Goal: Transaction & Acquisition: Book appointment/travel/reservation

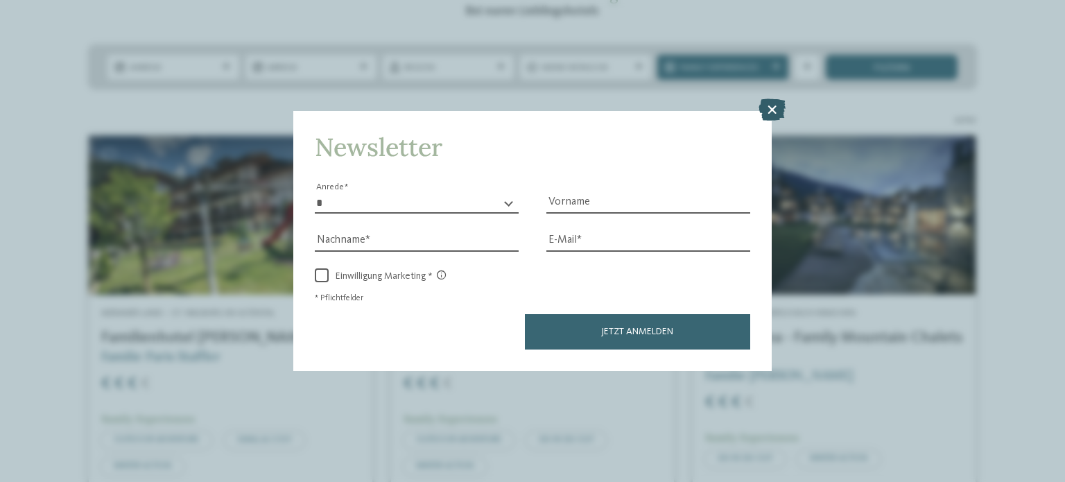
click at [776, 110] on icon at bounding box center [772, 109] width 27 height 22
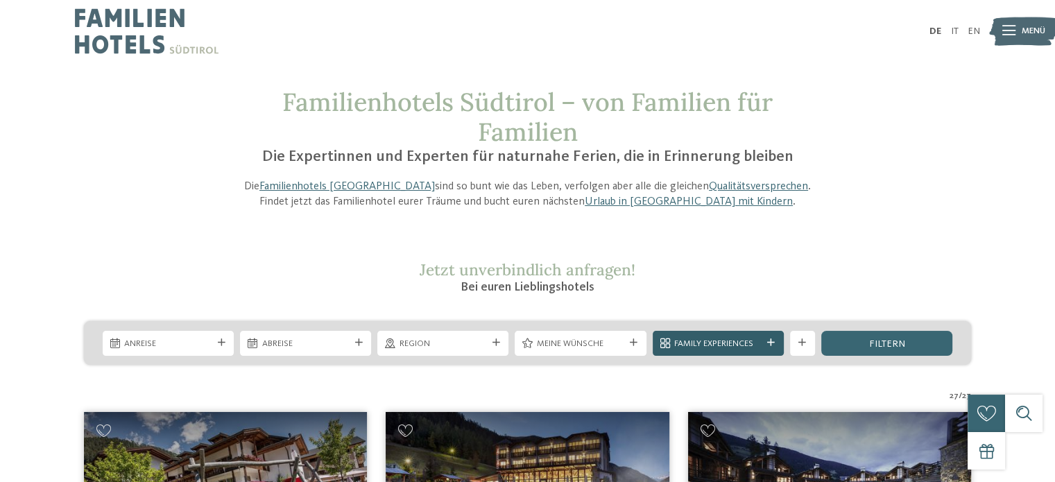
click at [728, 345] on span "Family Experiences" at bounding box center [717, 344] width 87 height 12
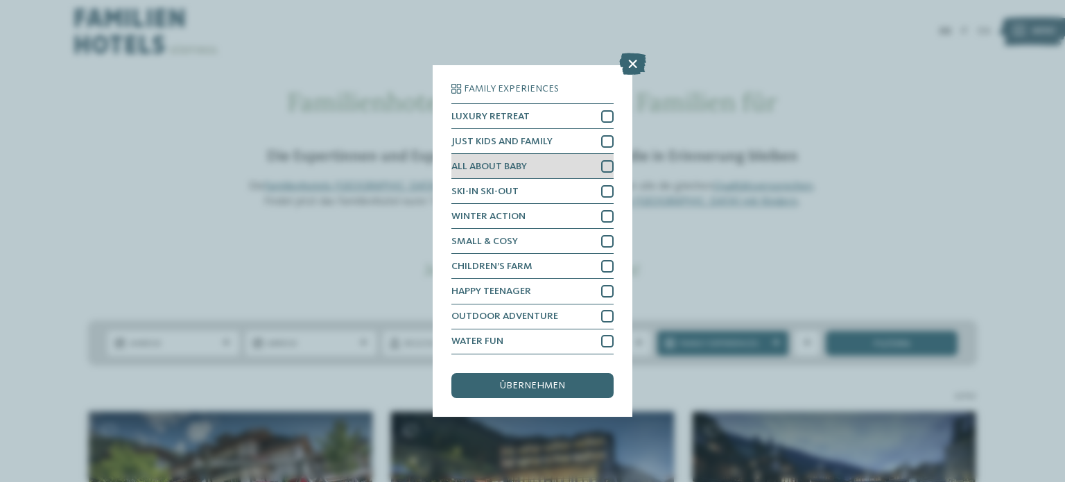
click at [608, 166] on div at bounding box center [607, 166] width 12 height 12
click at [519, 386] on span "übernehmen" at bounding box center [532, 386] width 65 height 10
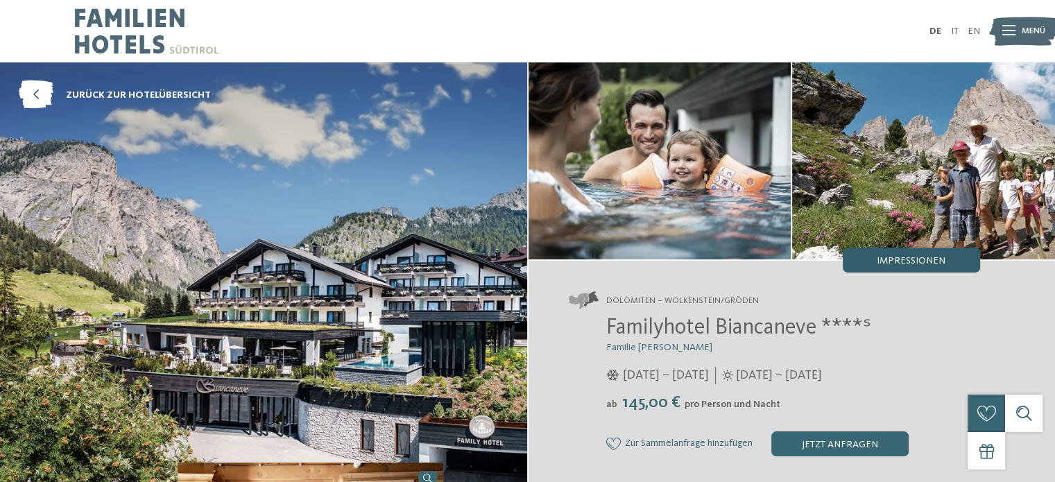
click at [876, 270] on div "Impressionen" at bounding box center [911, 260] width 137 height 25
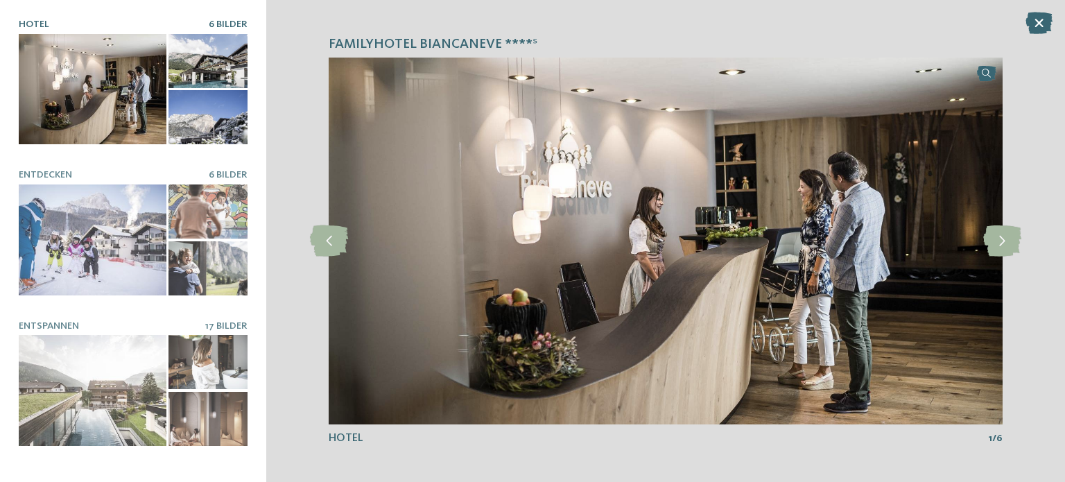
click at [73, 85] on div at bounding box center [93, 89] width 148 height 111
click at [1013, 234] on icon at bounding box center [1002, 240] width 38 height 31
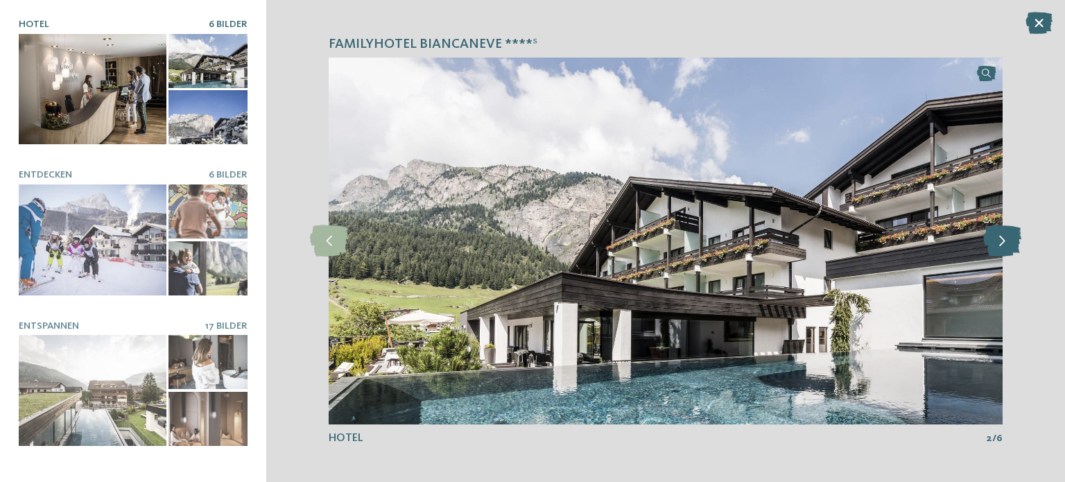
click at [1013, 234] on icon at bounding box center [1002, 240] width 38 height 31
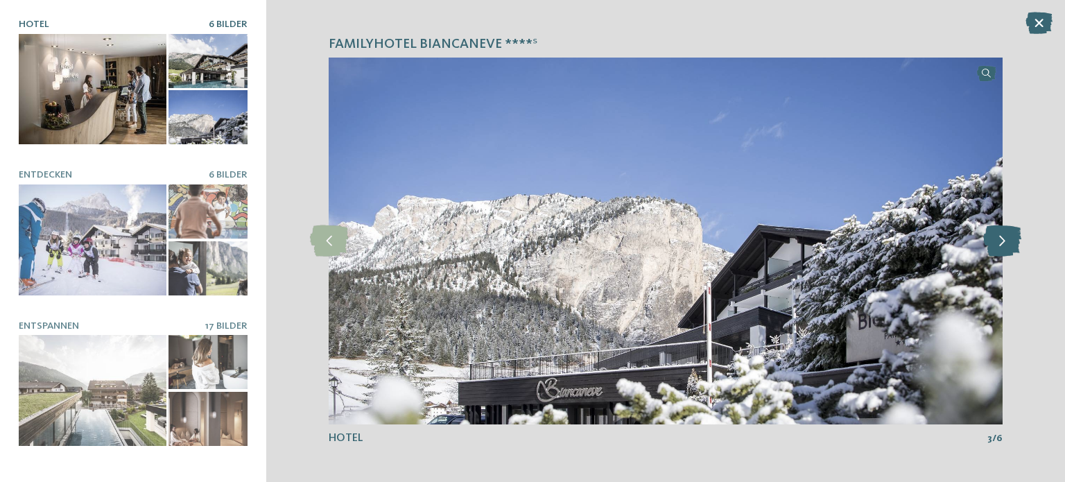
click at [1013, 234] on icon at bounding box center [1002, 240] width 38 height 31
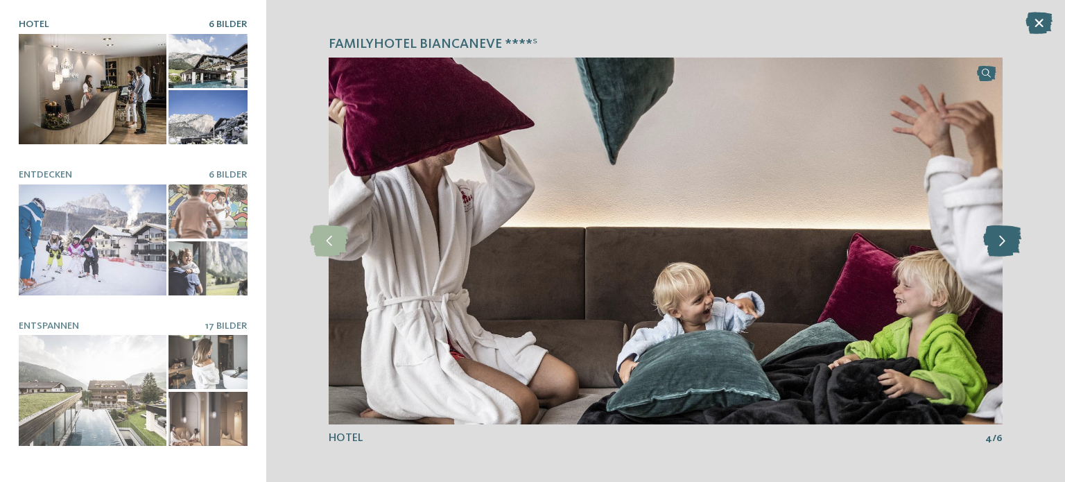
click at [1013, 234] on icon at bounding box center [1002, 240] width 38 height 31
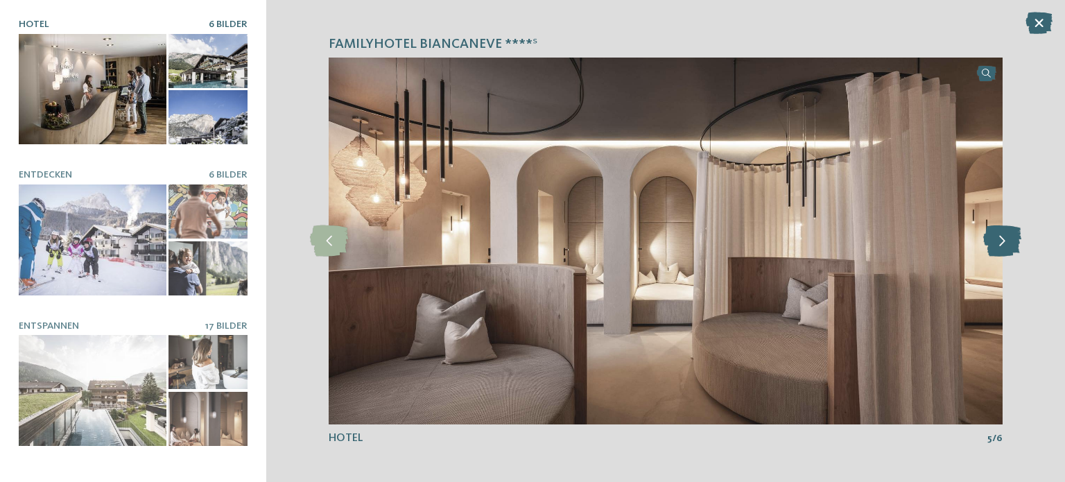
click at [1013, 234] on icon at bounding box center [1002, 240] width 38 height 31
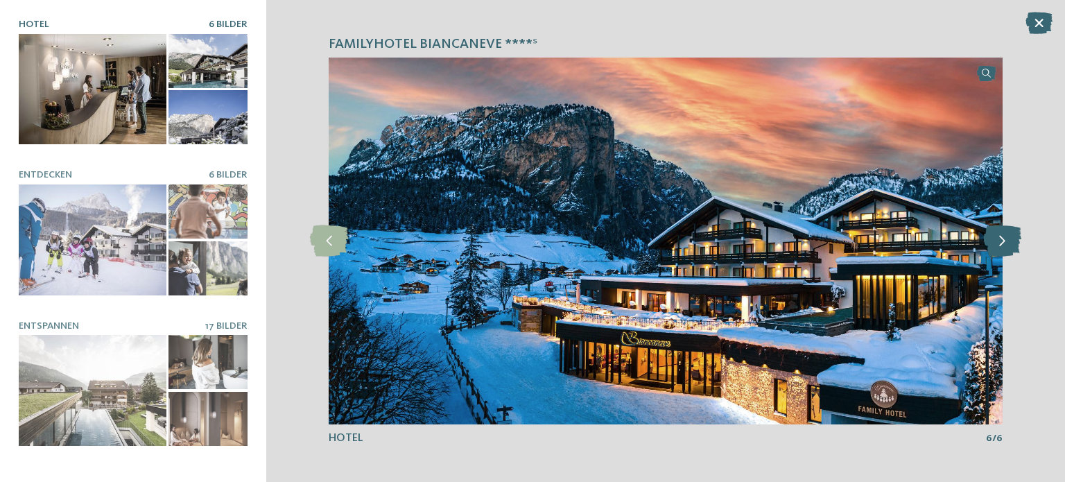
click at [1013, 234] on icon at bounding box center [1002, 240] width 38 height 31
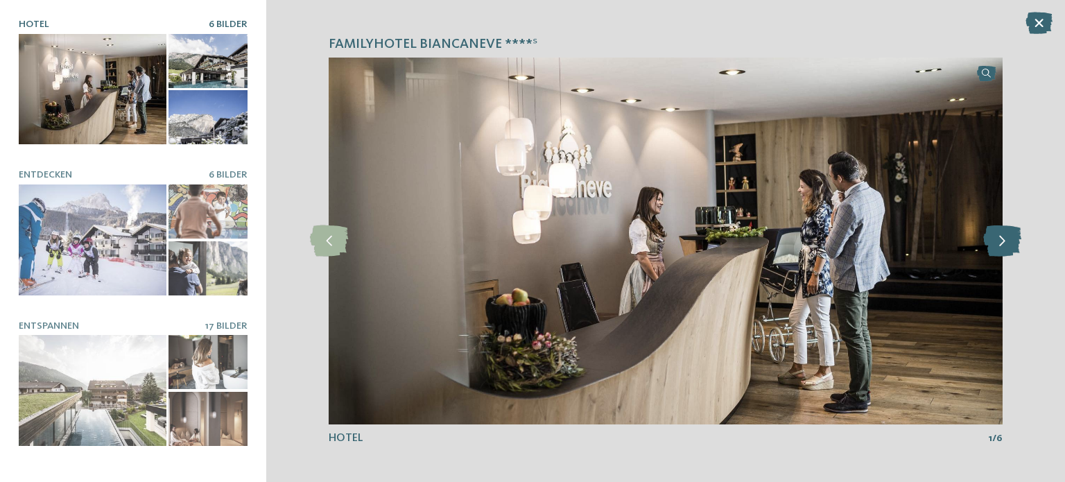
click at [1013, 234] on icon at bounding box center [1002, 240] width 38 height 31
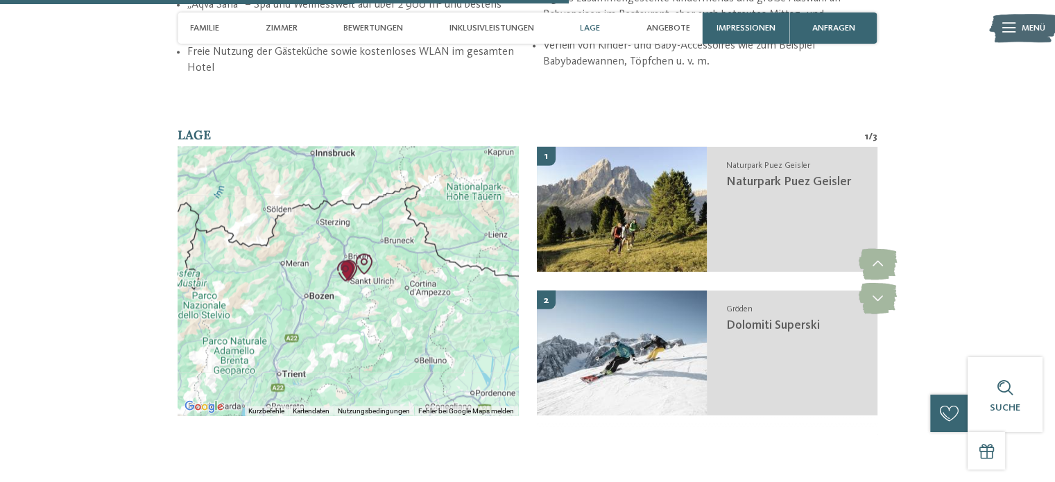
scroll to position [2451, 0]
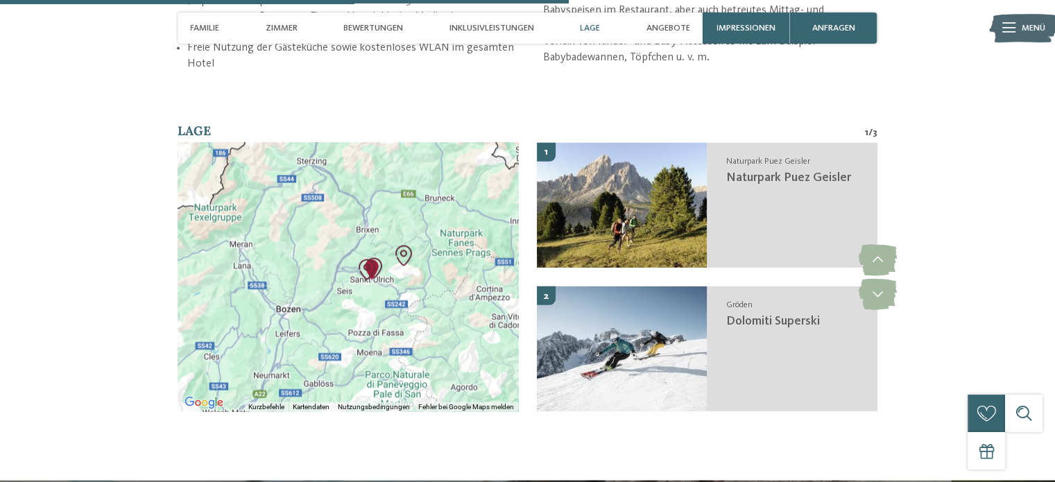
drag, startPoint x: 325, startPoint y: 230, endPoint x: 433, endPoint y: 248, distance: 109.8
click at [433, 248] on div at bounding box center [348, 276] width 341 height 268
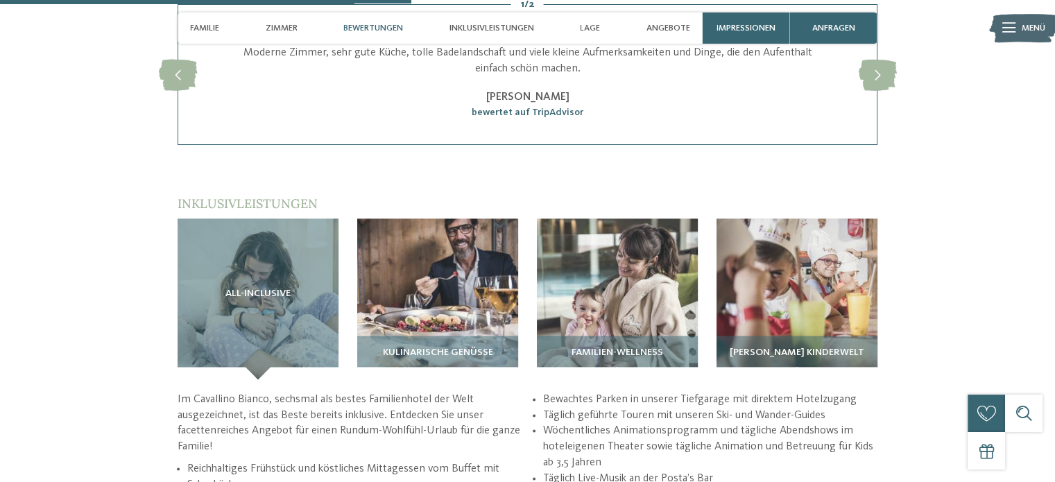
scroll to position [1772, 0]
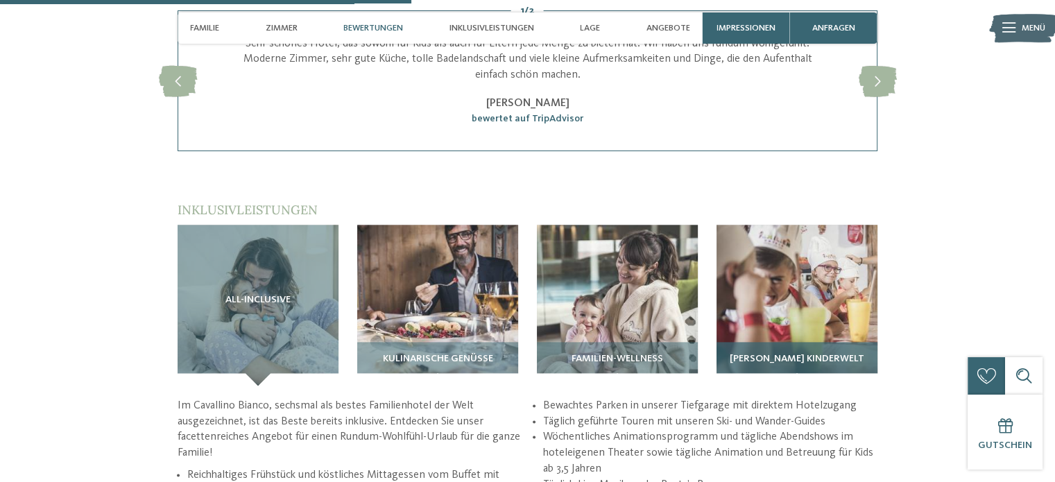
click at [824, 270] on img at bounding box center [796, 305] width 161 height 161
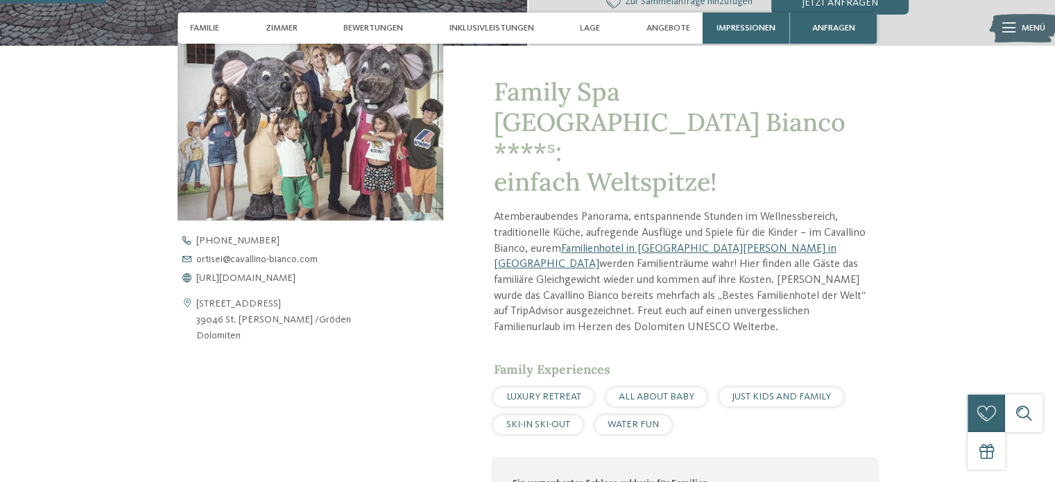
scroll to position [455, 0]
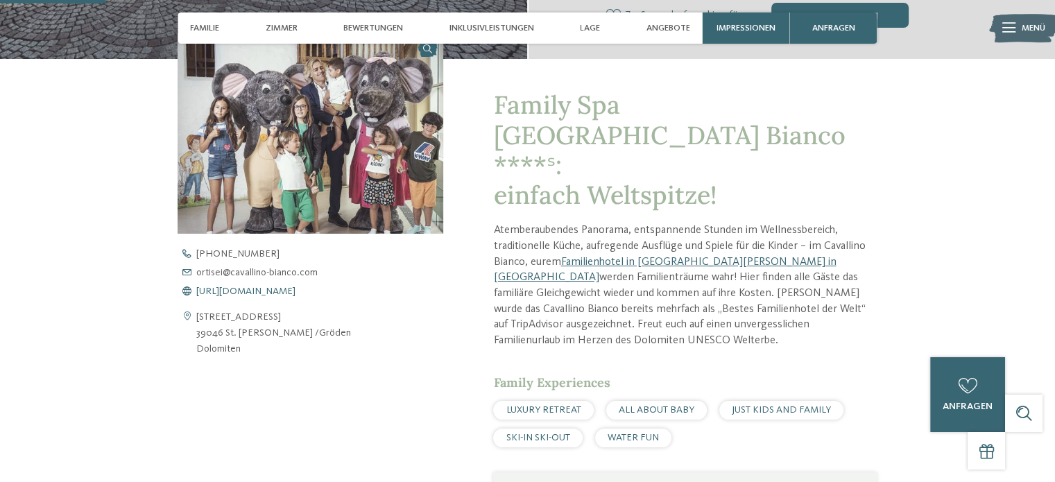
click at [232, 289] on span "https://www.cavallino-bianco.com/de/familienhotel-sudtirol" at bounding box center [245, 291] width 99 height 10
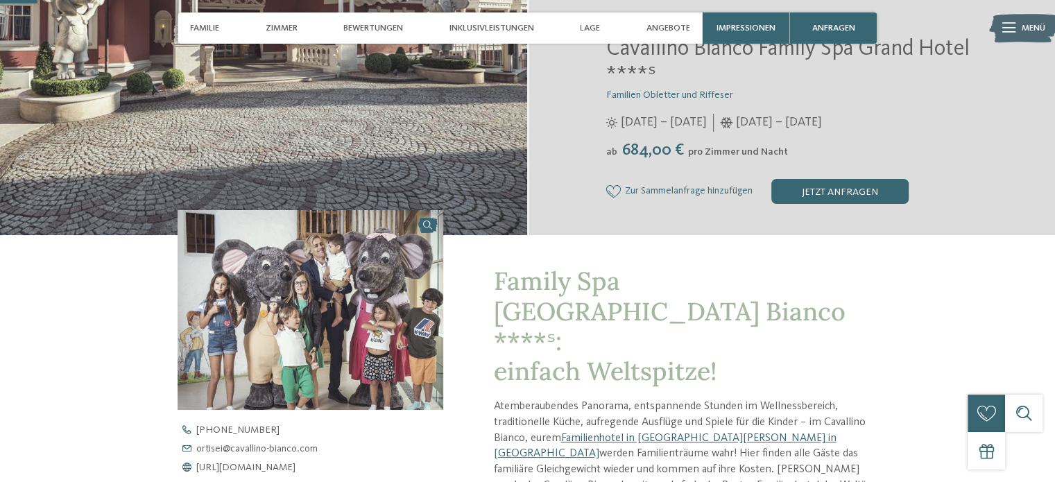
scroll to position [0, 0]
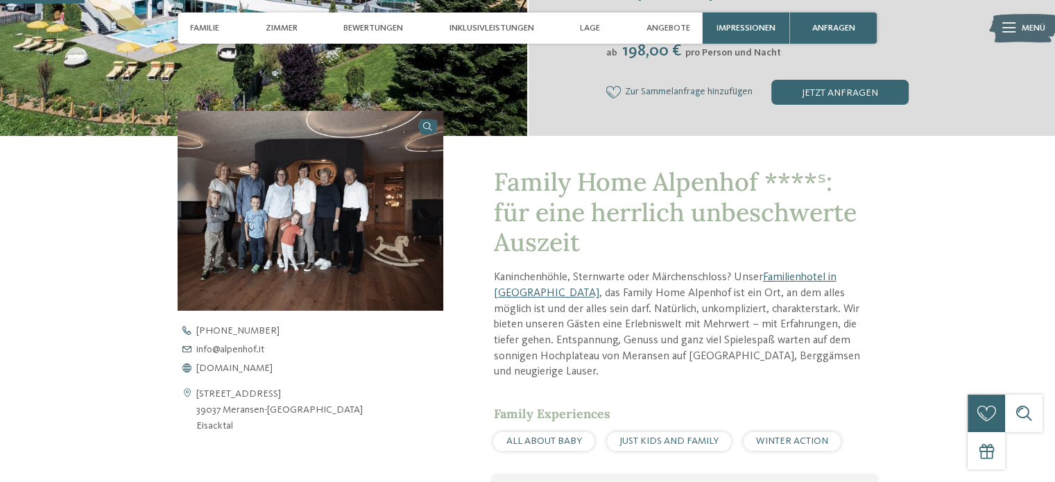
scroll to position [355, 0]
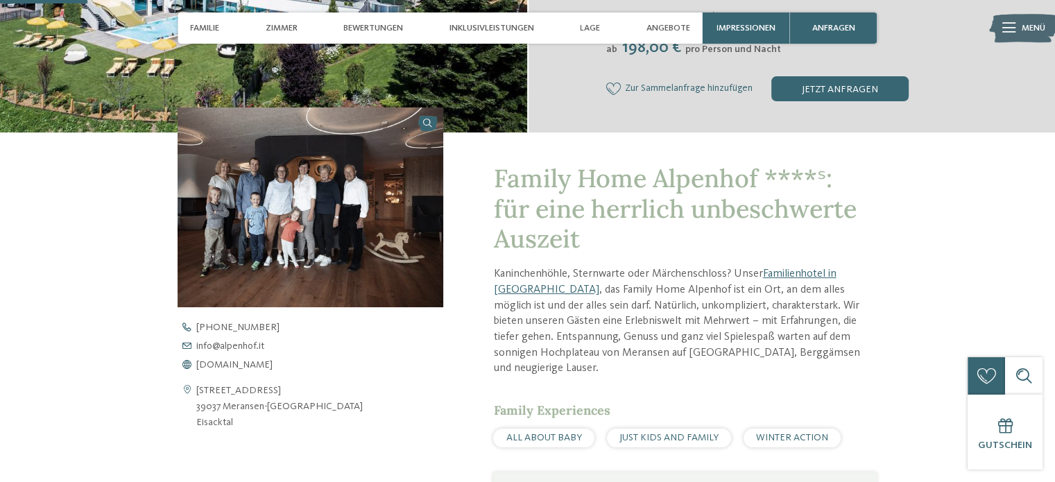
drag, startPoint x: 234, startPoint y: 426, endPoint x: 197, endPoint y: 392, distance: 50.6
click at [197, 392] on address "Prockengasse 15 39037 Meransen-Mühlbach Eisacktal" at bounding box center [279, 407] width 166 height 48
click at [236, 365] on span "www.alpenhof.it" at bounding box center [234, 365] width 76 height 10
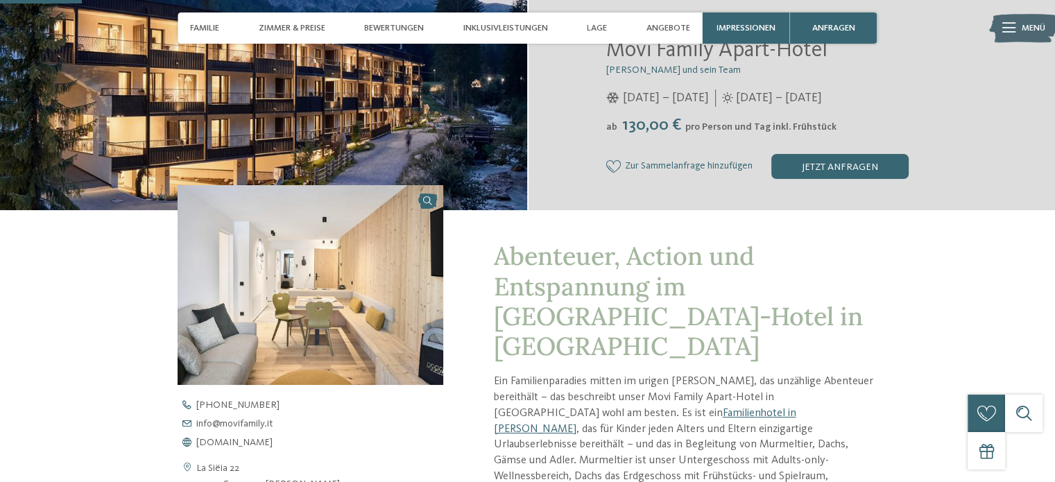
scroll to position [399, 0]
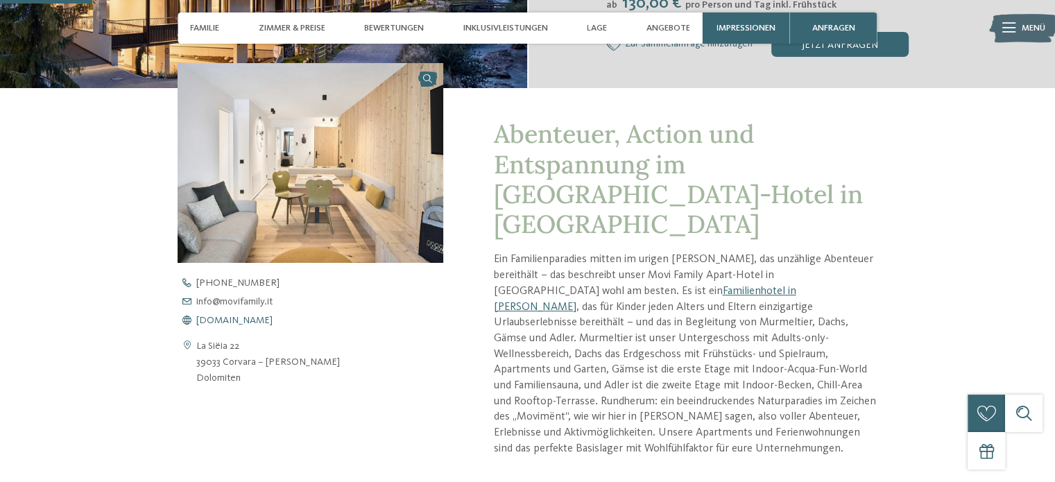
click at [226, 316] on span "www.movifamily.it" at bounding box center [234, 321] width 76 height 10
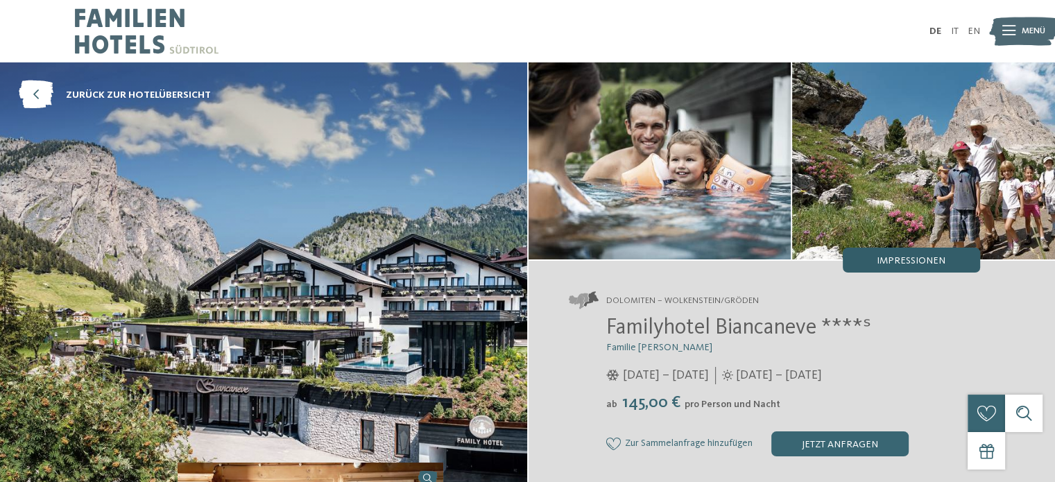
click at [910, 257] on span "Impressionen" at bounding box center [911, 261] width 69 height 10
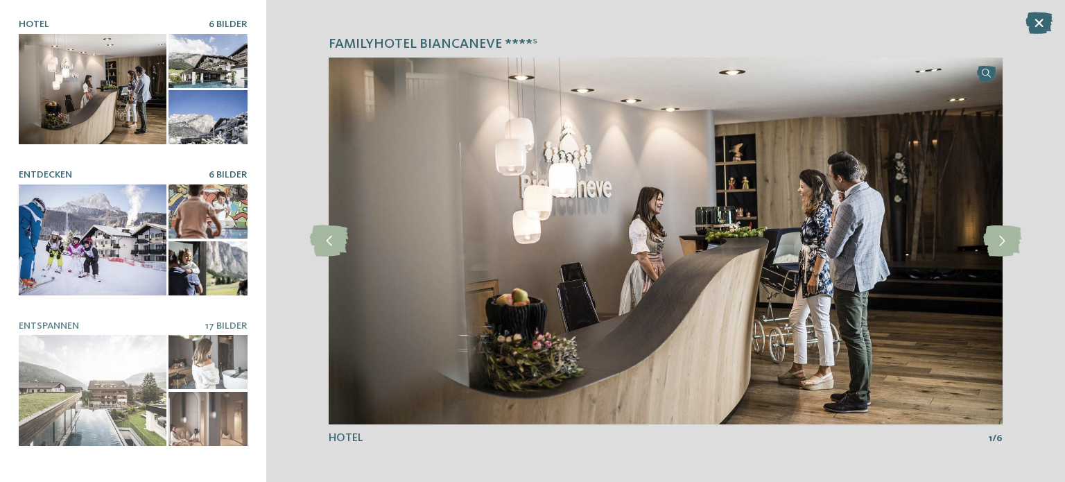
click at [97, 213] on div at bounding box center [93, 239] width 148 height 111
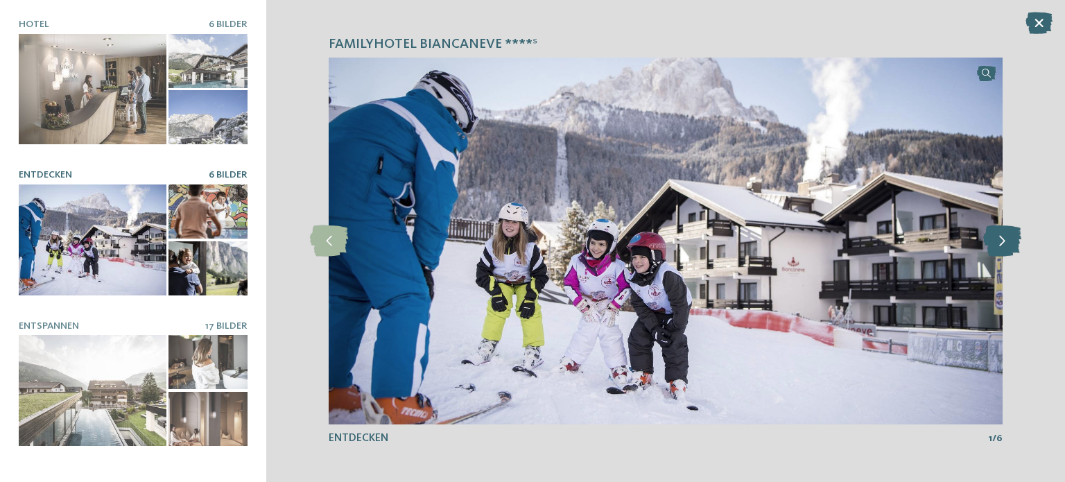
click at [1012, 243] on icon at bounding box center [1002, 240] width 38 height 31
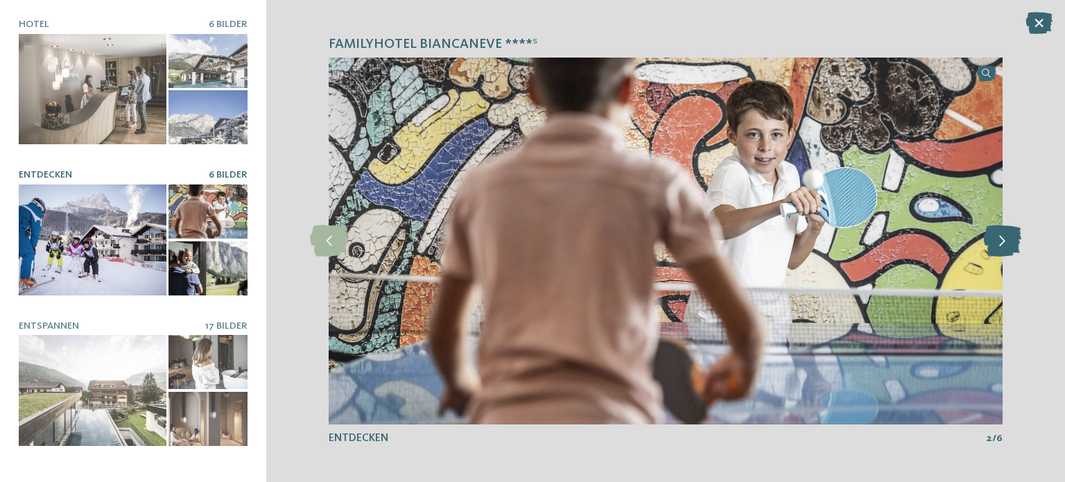
click at [1012, 243] on icon at bounding box center [1002, 240] width 38 height 31
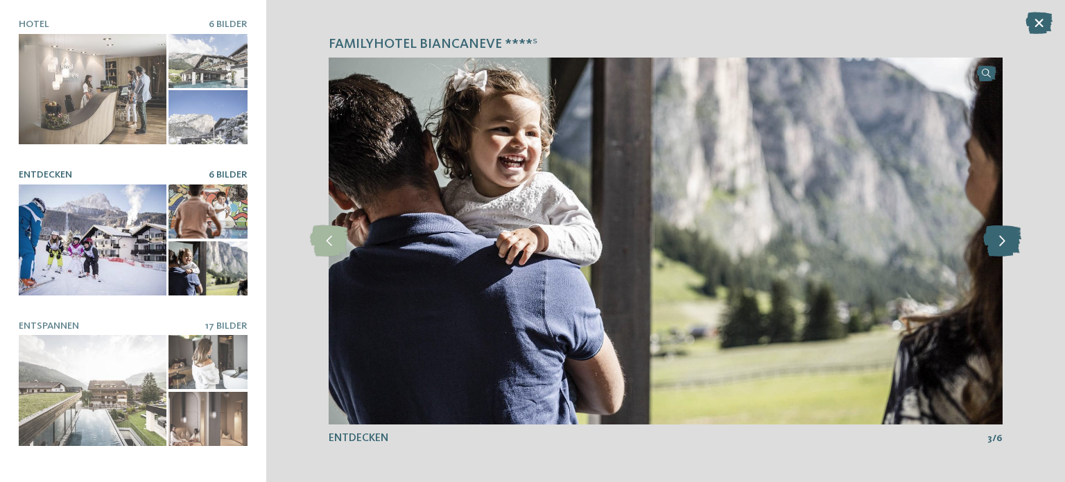
click at [1012, 243] on icon at bounding box center [1002, 240] width 38 height 31
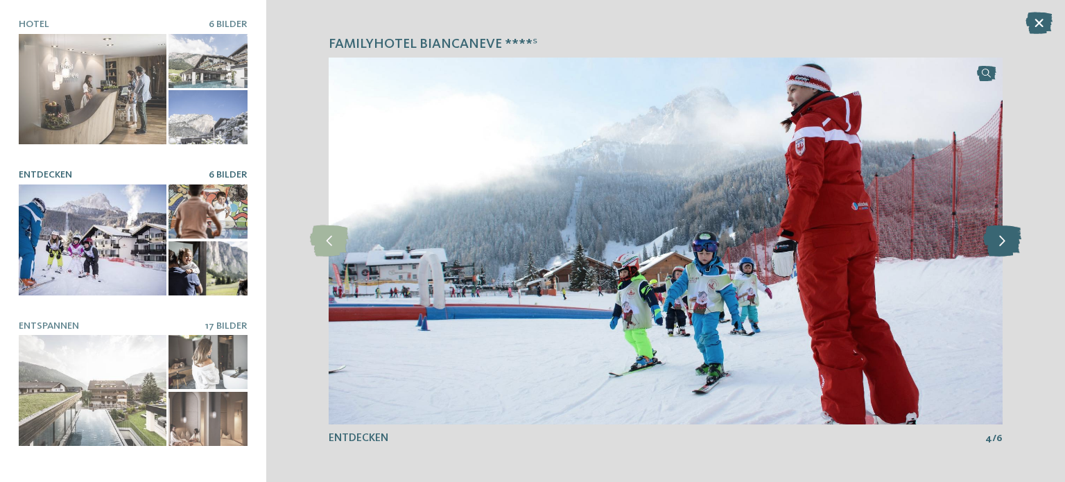
click at [1012, 243] on icon at bounding box center [1002, 240] width 38 height 31
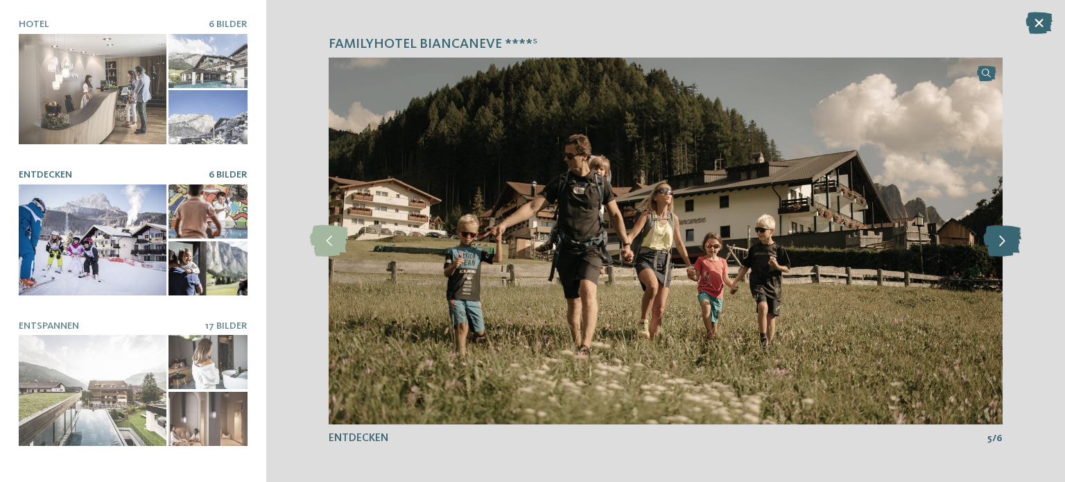
click at [1012, 243] on icon at bounding box center [1002, 240] width 38 height 31
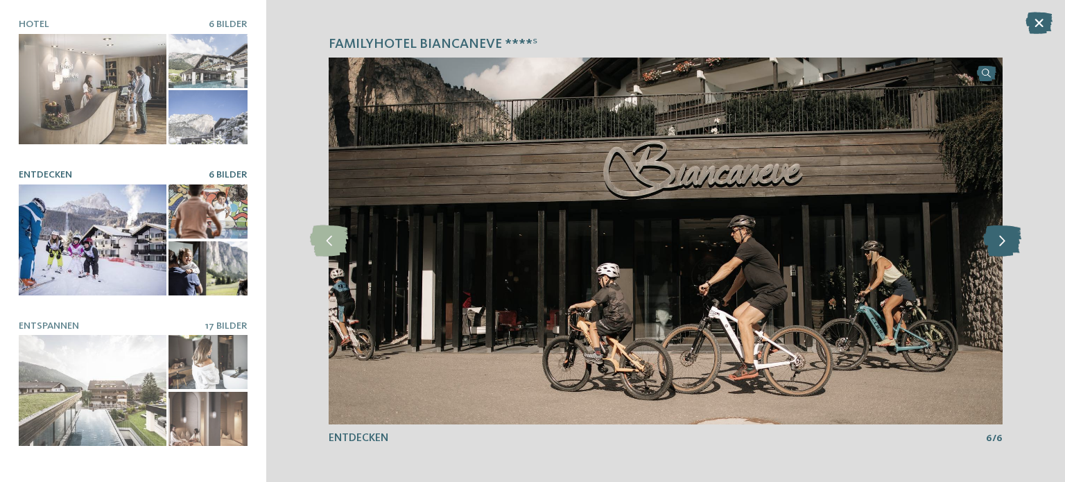
click at [1012, 243] on icon at bounding box center [1002, 240] width 38 height 31
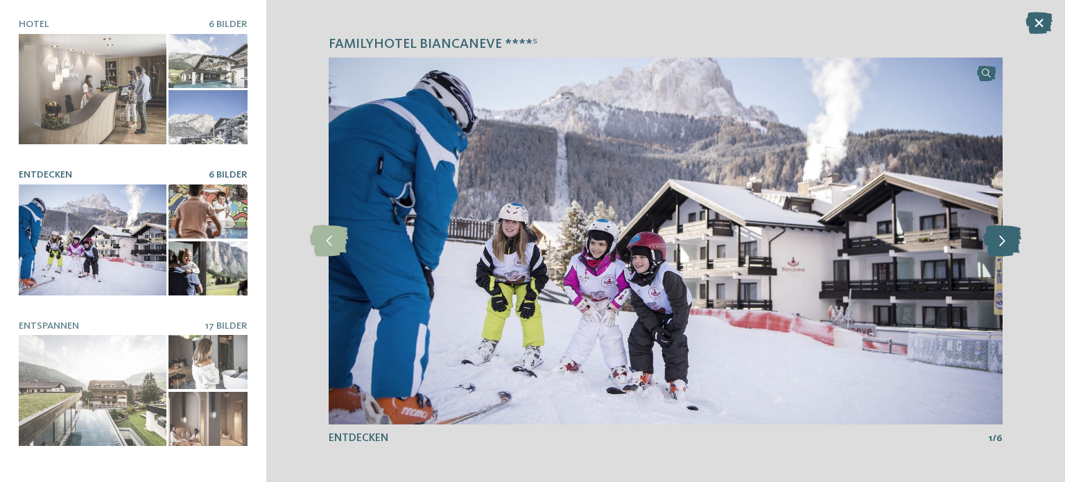
click at [1012, 243] on icon at bounding box center [1002, 240] width 38 height 31
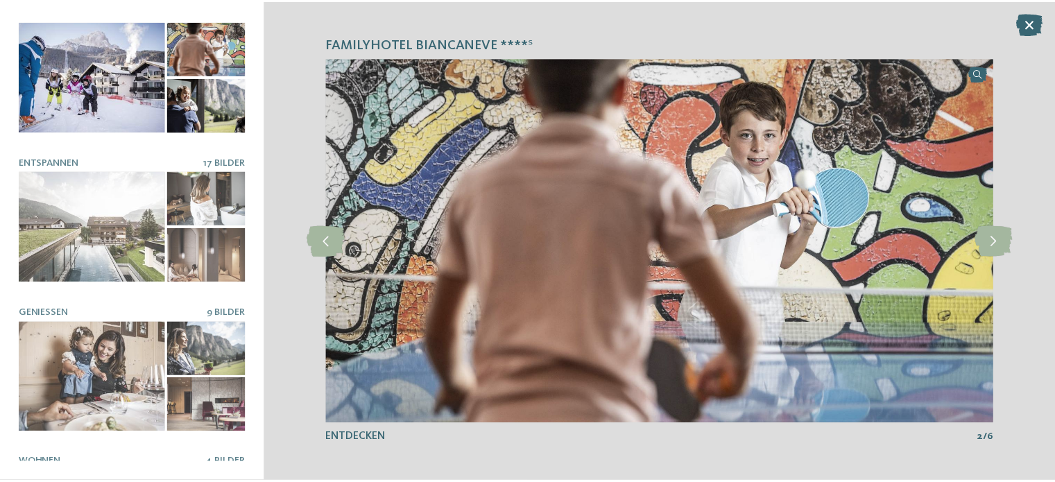
scroll to position [266, 0]
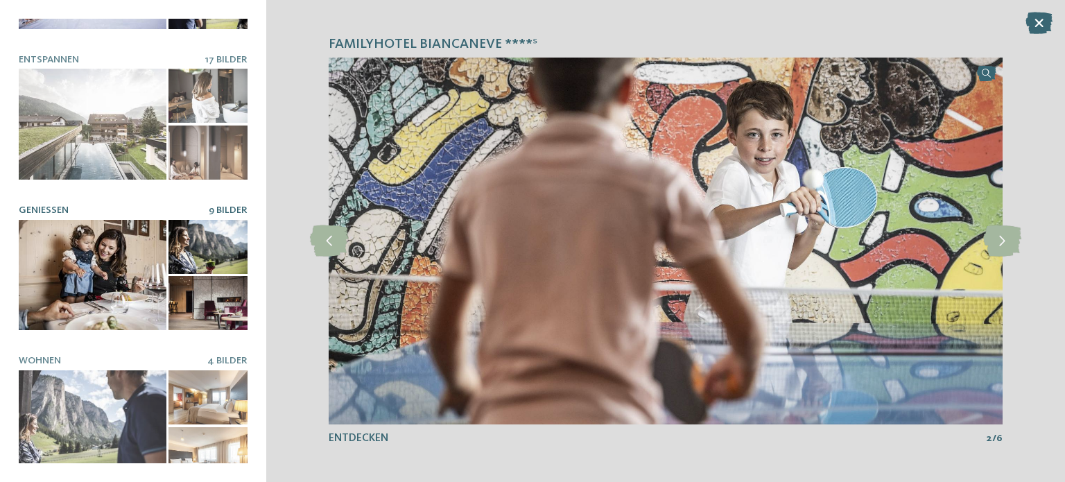
click at [69, 281] on div at bounding box center [93, 275] width 148 height 111
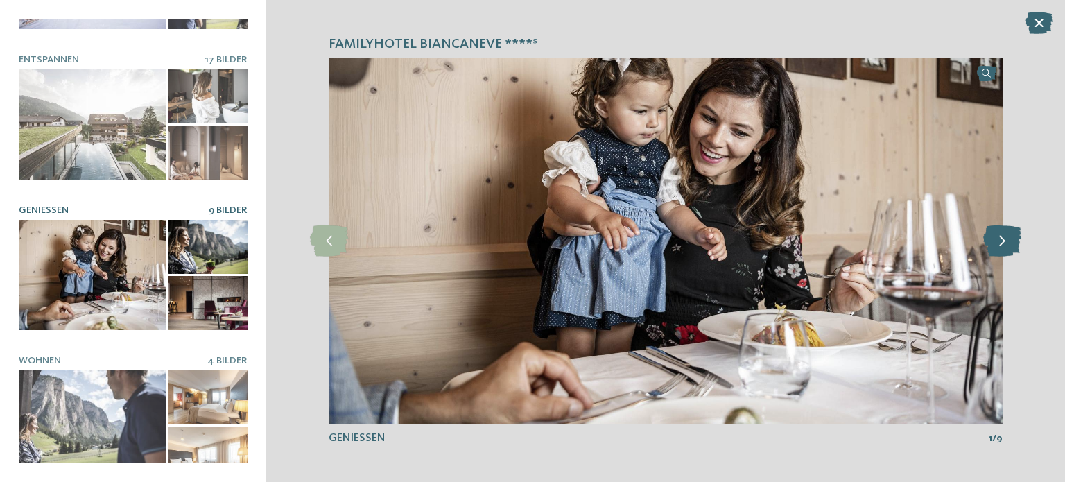
click at [1008, 236] on icon at bounding box center [1002, 240] width 38 height 31
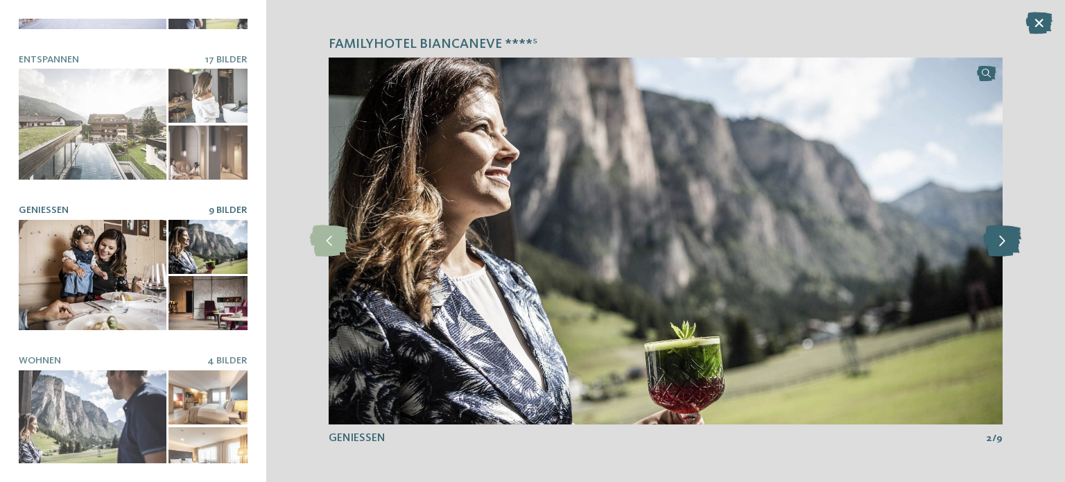
click at [1008, 236] on icon at bounding box center [1002, 240] width 38 height 31
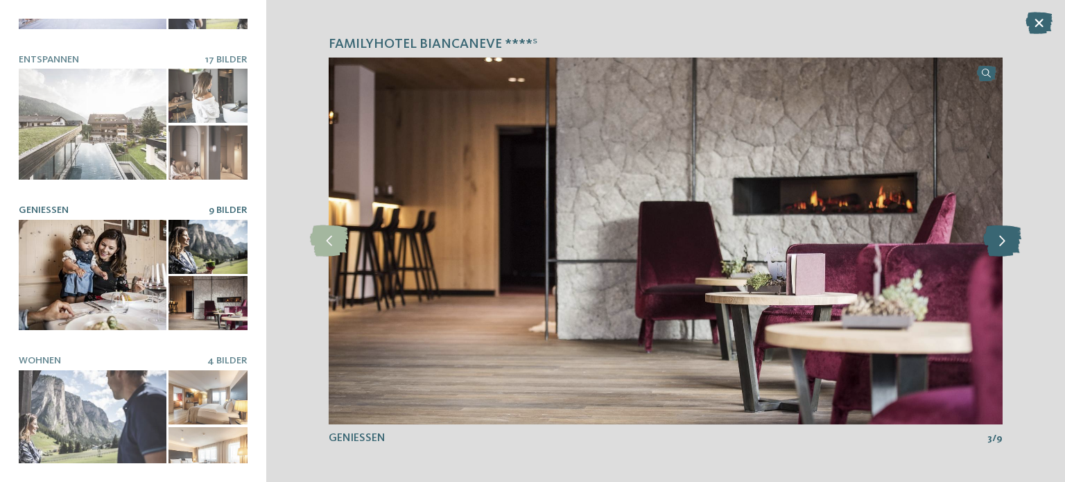
click at [1008, 236] on icon at bounding box center [1002, 240] width 38 height 31
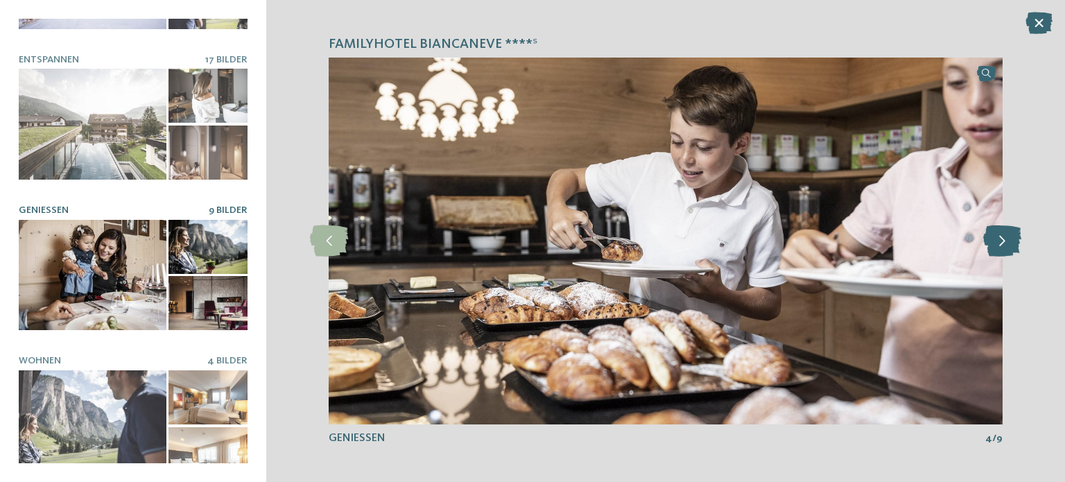
click at [1008, 236] on icon at bounding box center [1002, 240] width 38 height 31
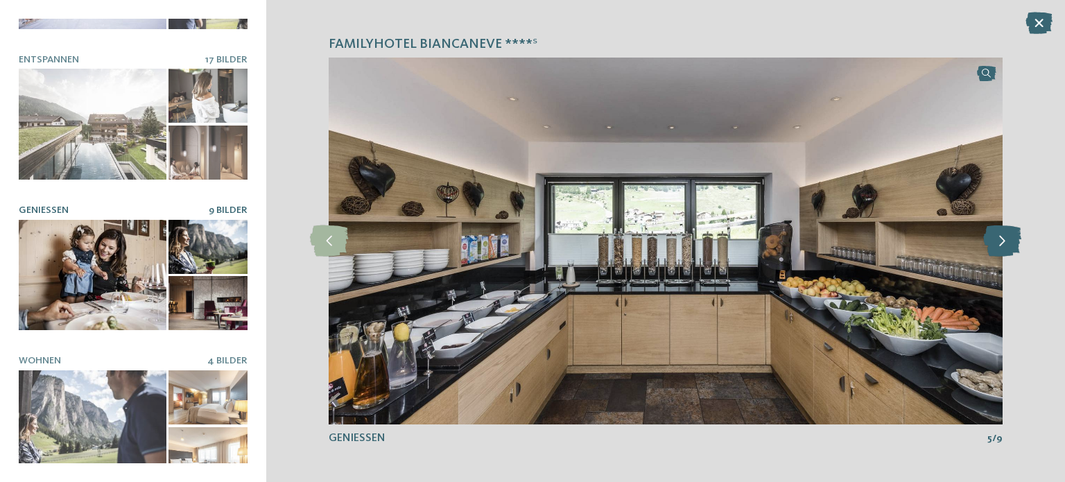
click at [1008, 236] on icon at bounding box center [1002, 240] width 38 height 31
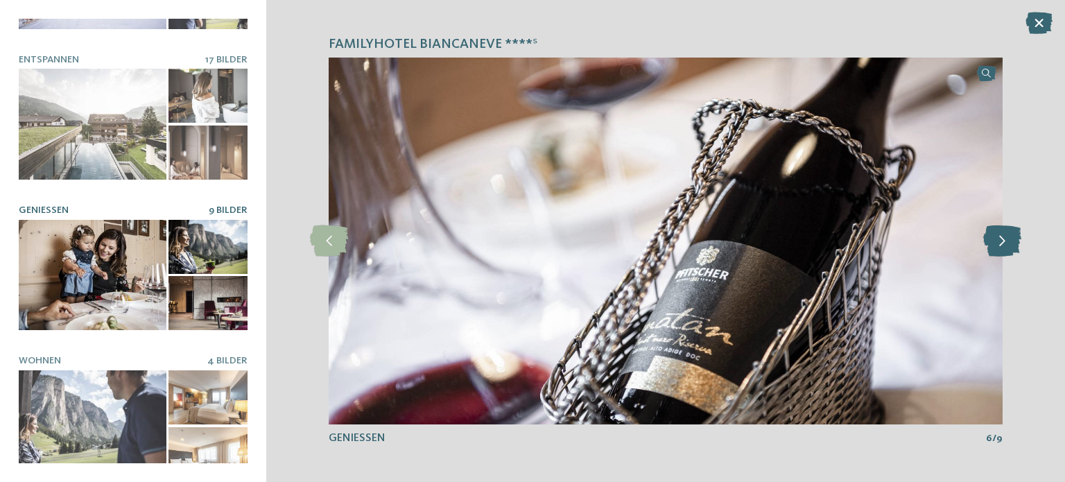
click at [1008, 236] on icon at bounding box center [1002, 240] width 38 height 31
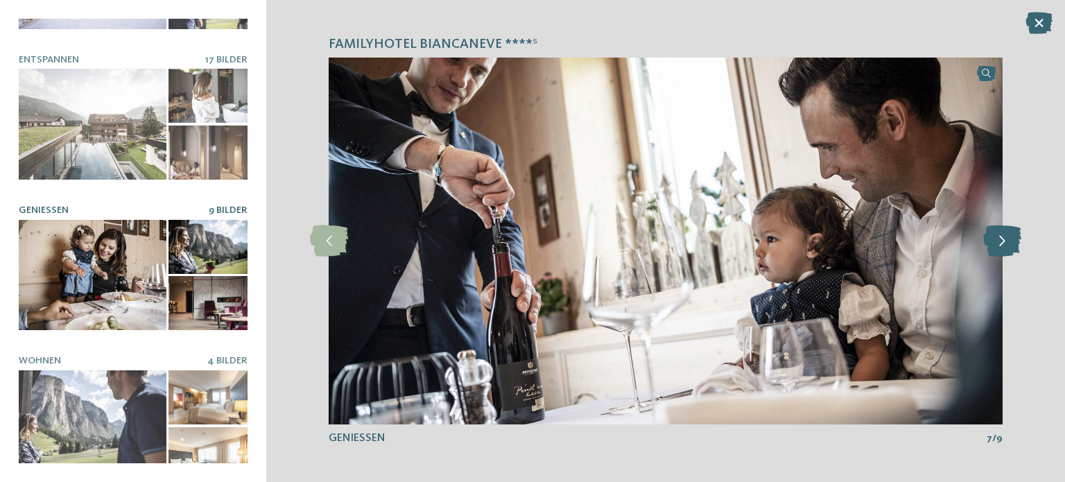
click at [1008, 236] on icon at bounding box center [1002, 240] width 38 height 31
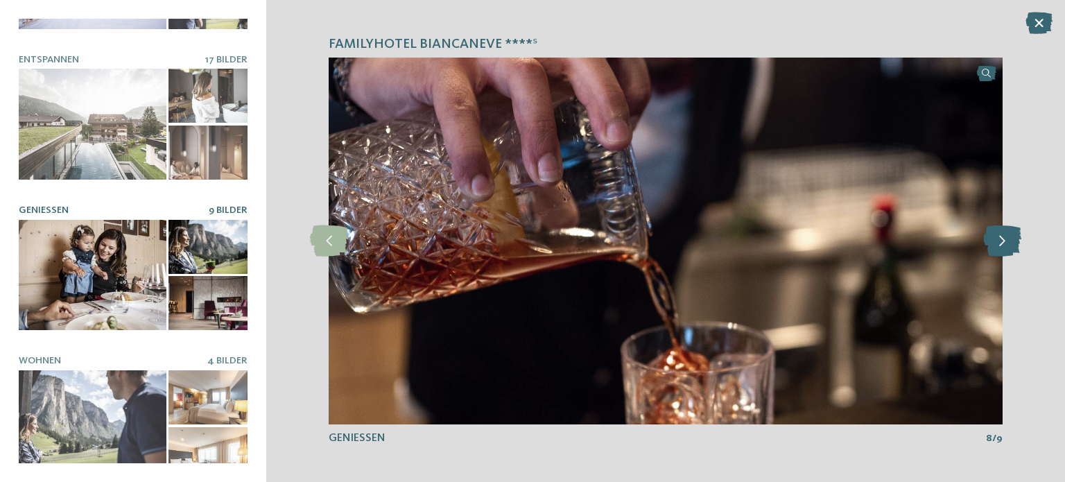
click at [1008, 236] on icon at bounding box center [1002, 240] width 38 height 31
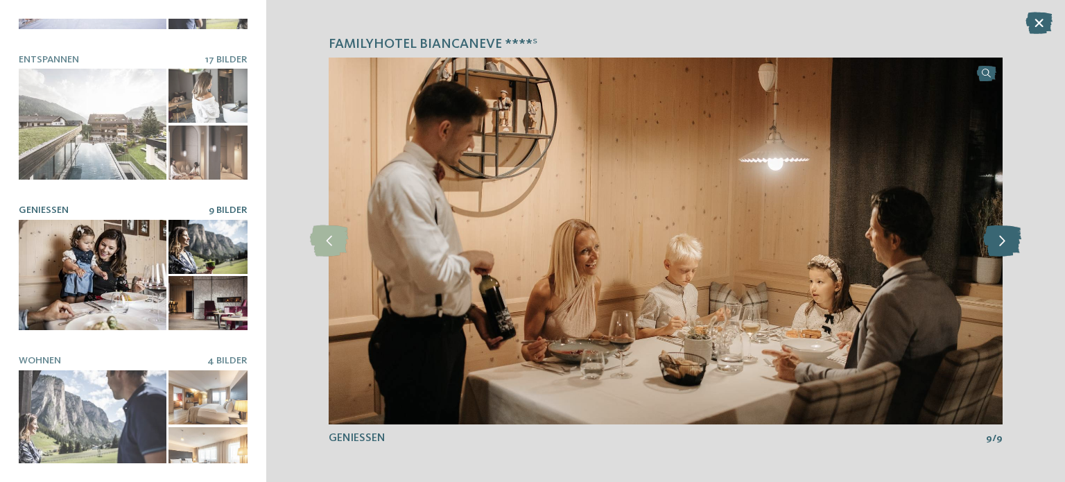
click at [1008, 236] on icon at bounding box center [1002, 240] width 38 height 31
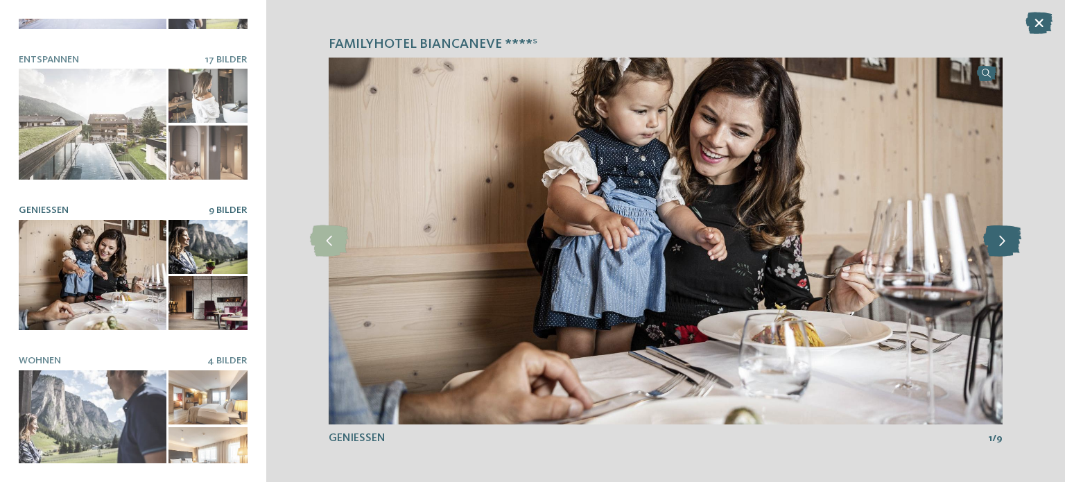
click at [1008, 236] on icon at bounding box center [1002, 240] width 38 height 31
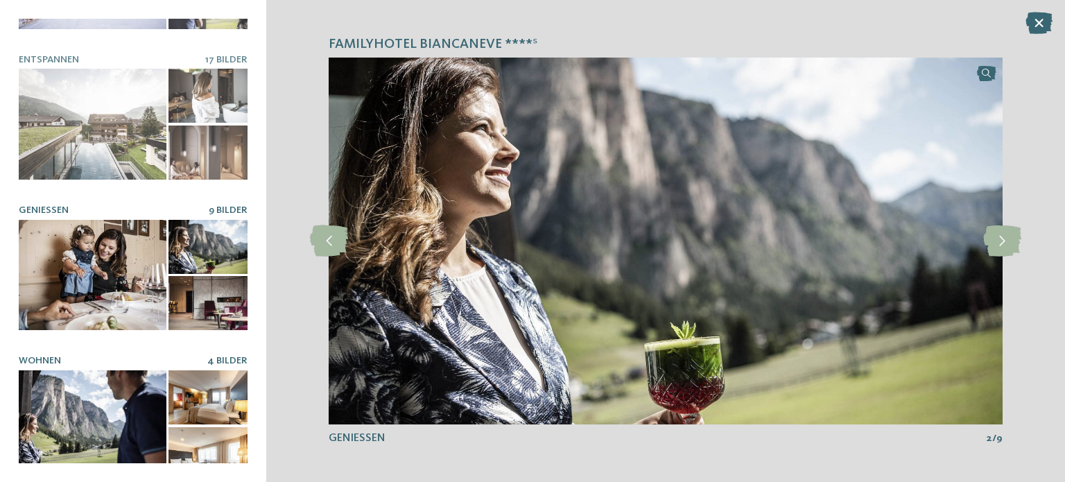
click at [100, 385] on div at bounding box center [93, 425] width 148 height 111
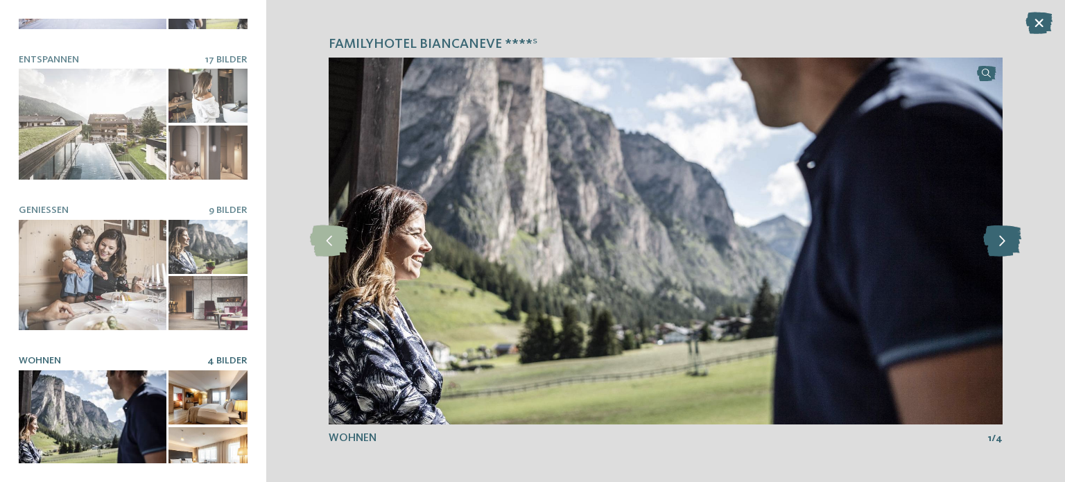
click at [998, 241] on icon at bounding box center [1002, 240] width 38 height 31
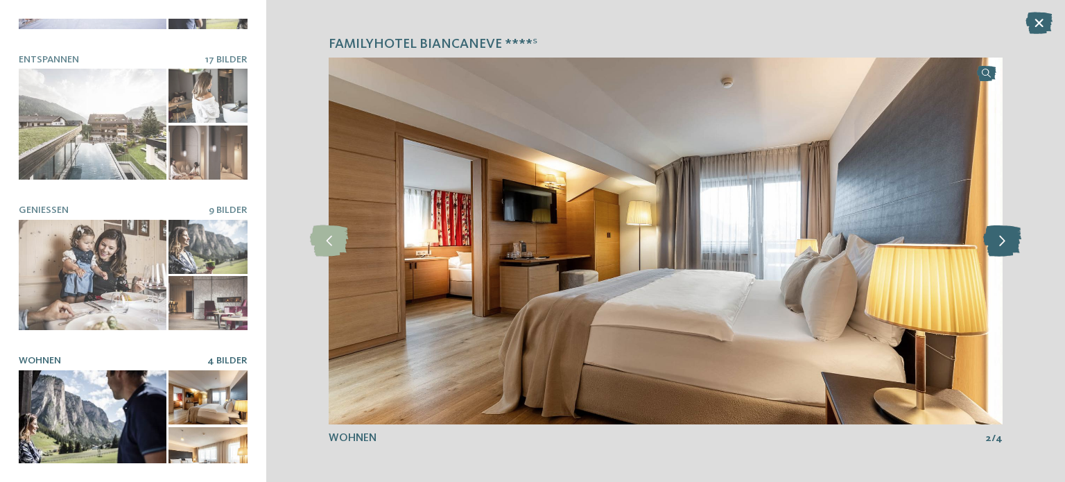
click at [998, 241] on icon at bounding box center [1002, 240] width 38 height 31
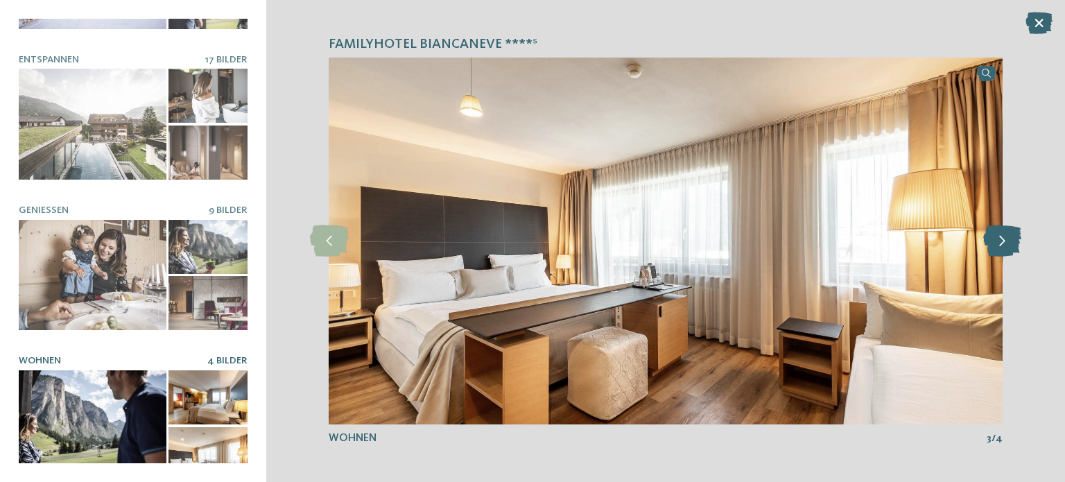
click at [998, 241] on icon at bounding box center [1002, 240] width 38 height 31
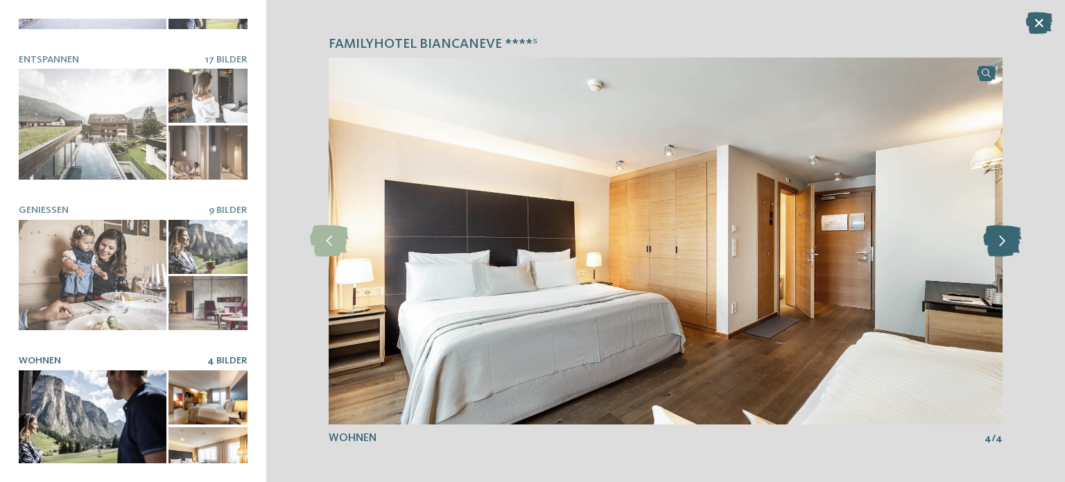
click at [998, 241] on icon at bounding box center [1002, 240] width 38 height 31
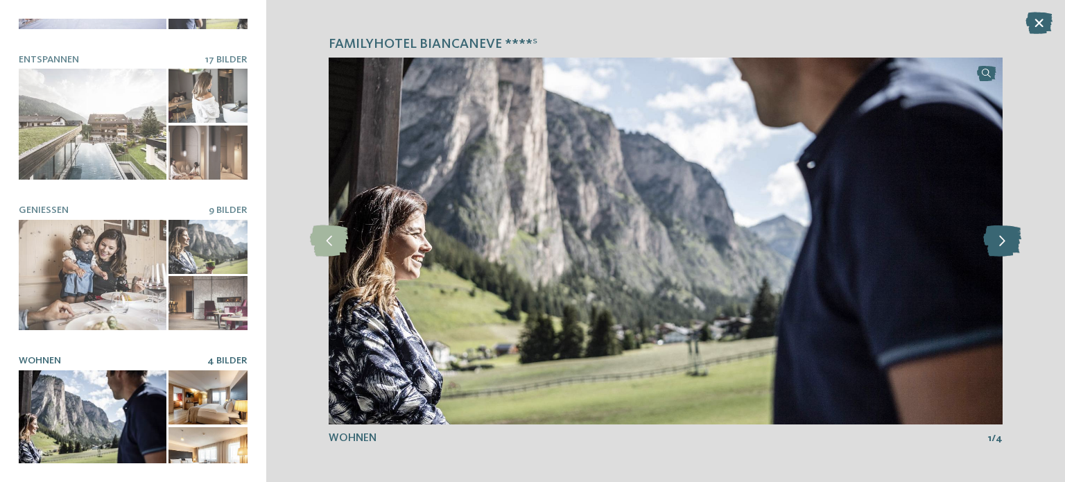
click at [998, 241] on icon at bounding box center [1002, 240] width 38 height 31
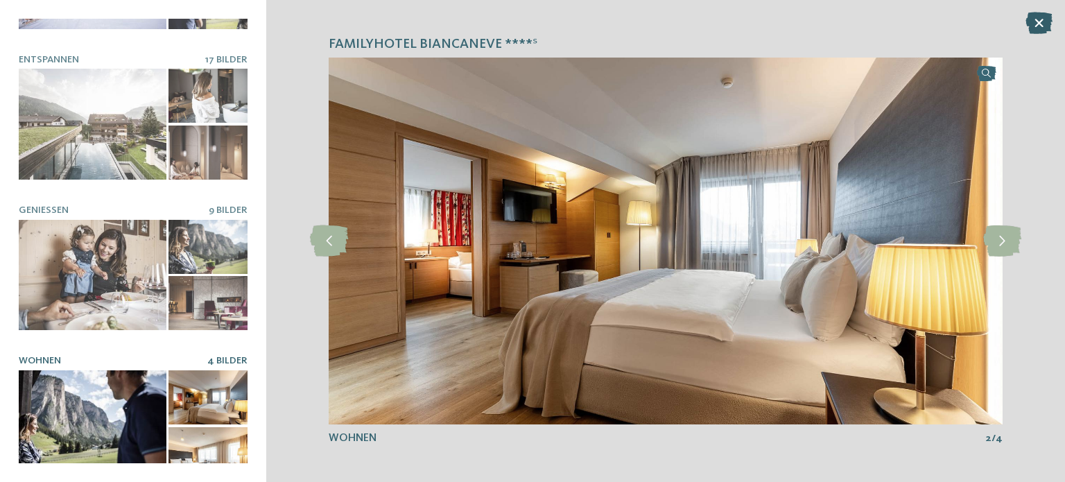
click at [1029, 21] on icon at bounding box center [1039, 23] width 27 height 22
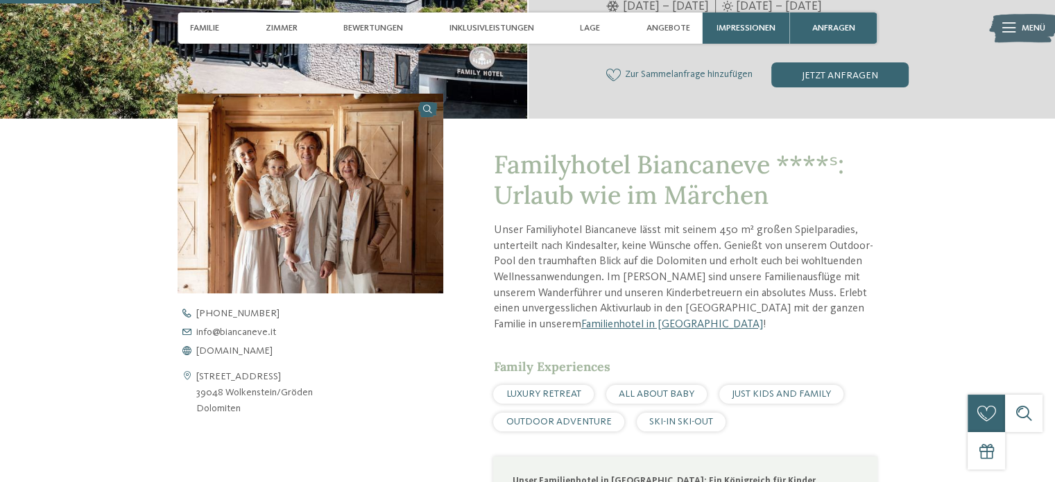
scroll to position [374, 0]
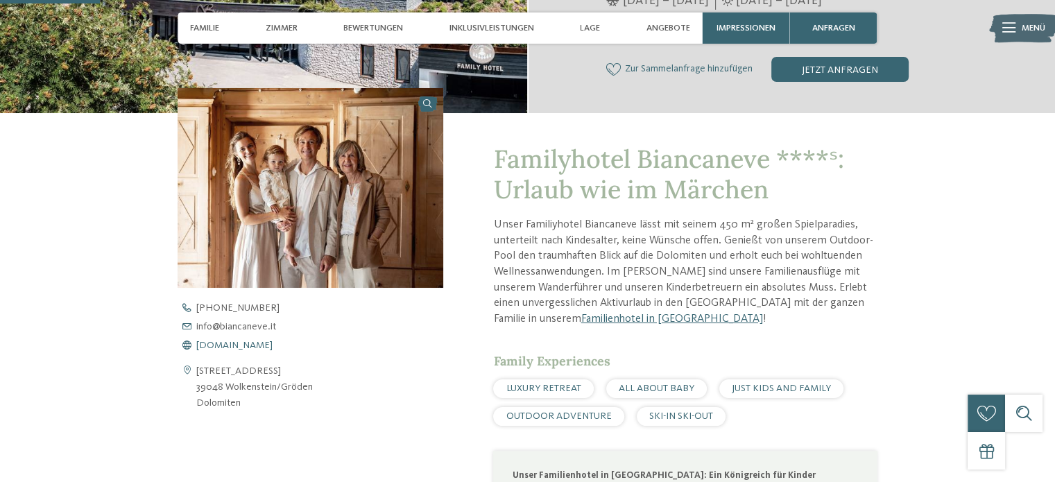
click at [255, 345] on span "[DOMAIN_NAME]" at bounding box center [234, 346] width 76 height 10
click at [215, 349] on span "[DOMAIN_NAME]" at bounding box center [234, 346] width 76 height 10
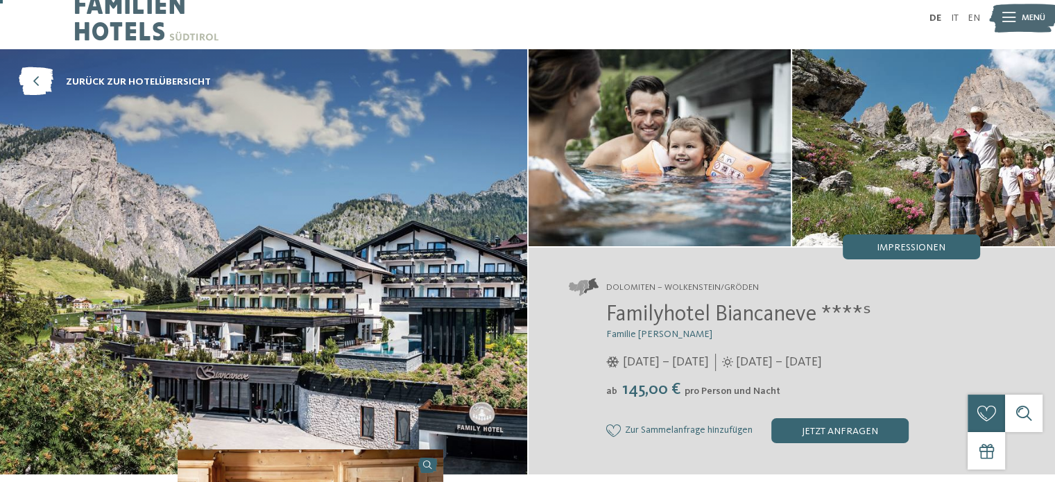
scroll to position [10, 0]
